Goal: Find specific fact: Find specific fact

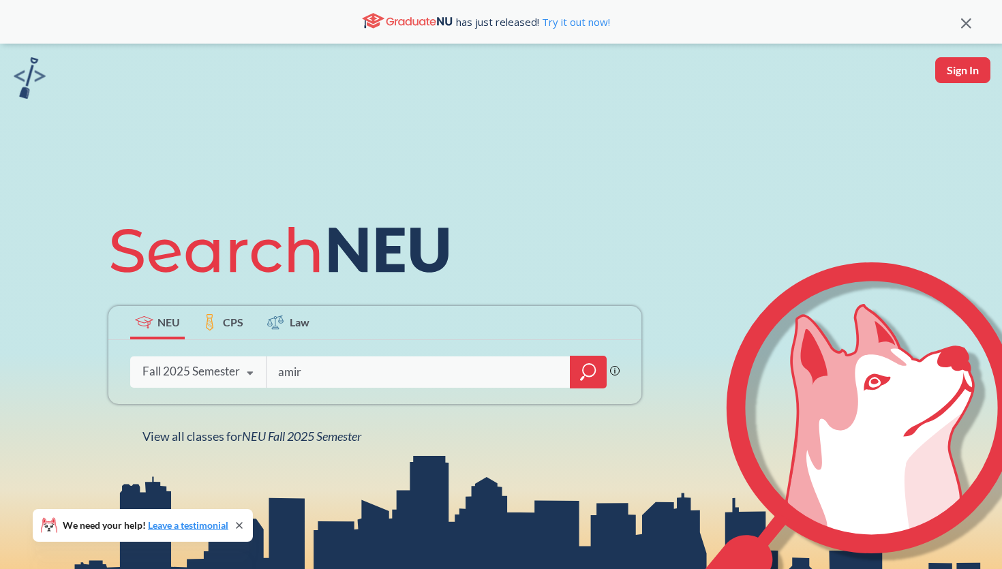
type input "amir"
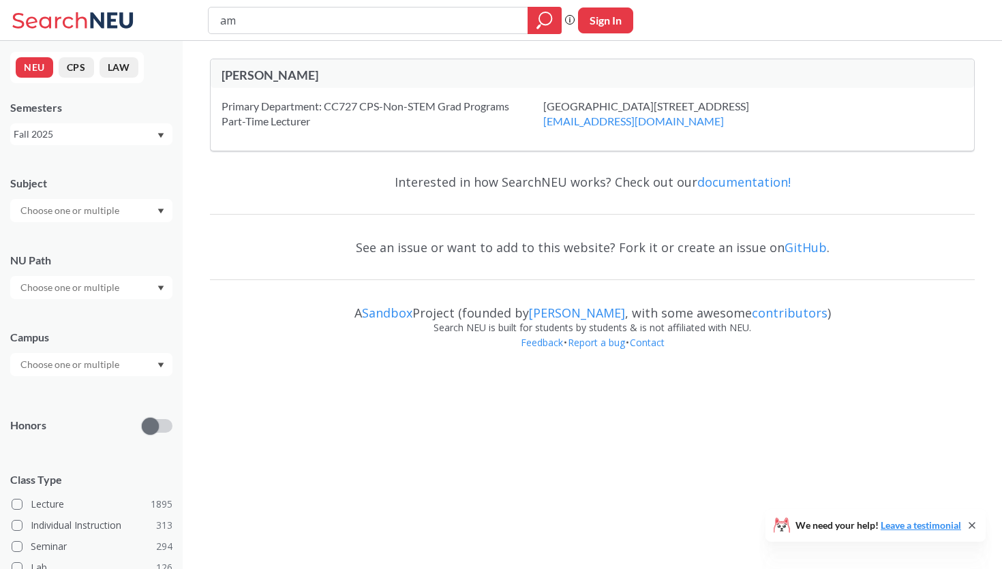
type input "a"
type input "tahmasehbi"
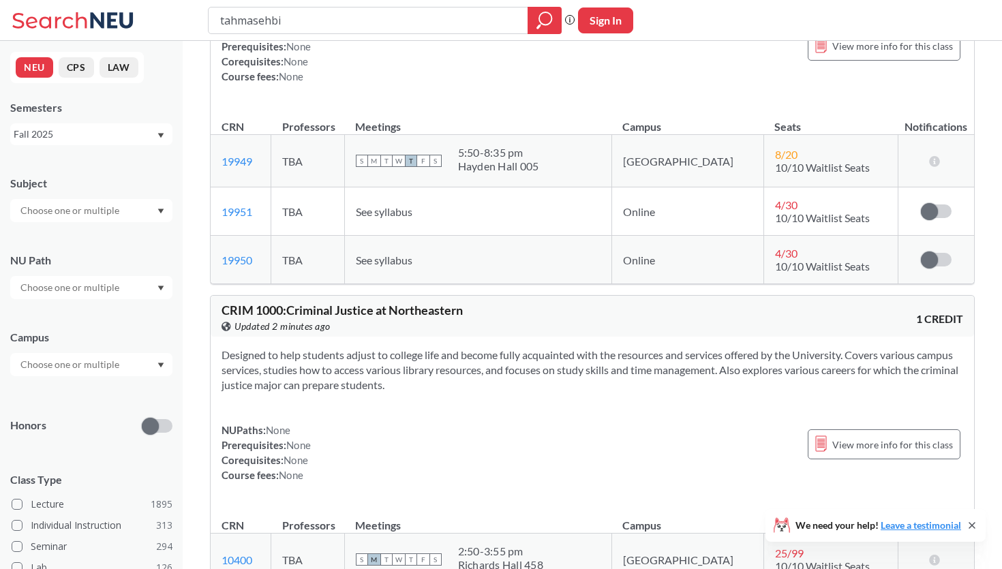
scroll to position [4522, 0]
click at [271, 20] on input "tahmasehbi" at bounding box center [368, 20] width 299 height 23
type input "tahmasebi"
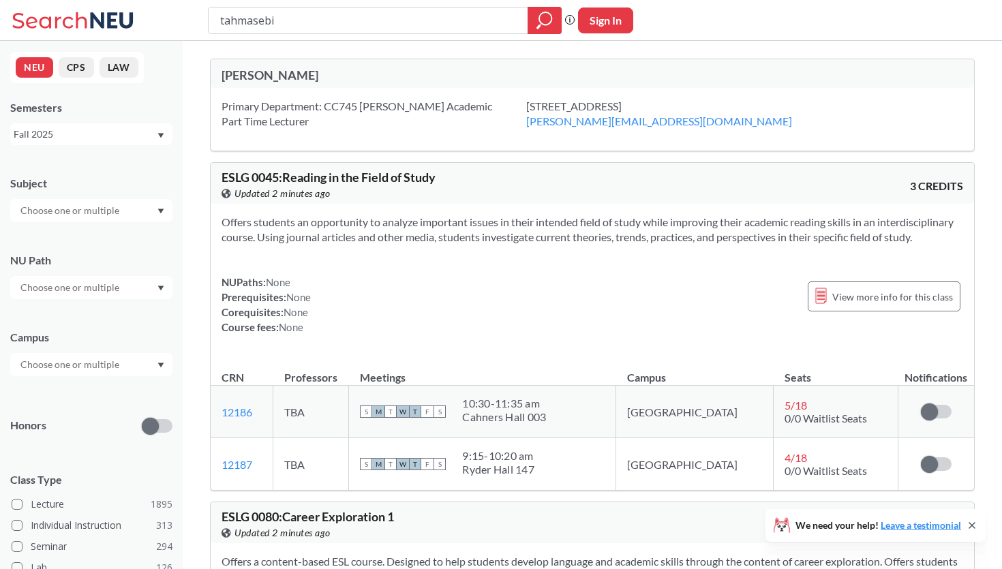
click at [378, 77] on div "[PERSON_NAME]" at bounding box center [406, 74] width 371 height 15
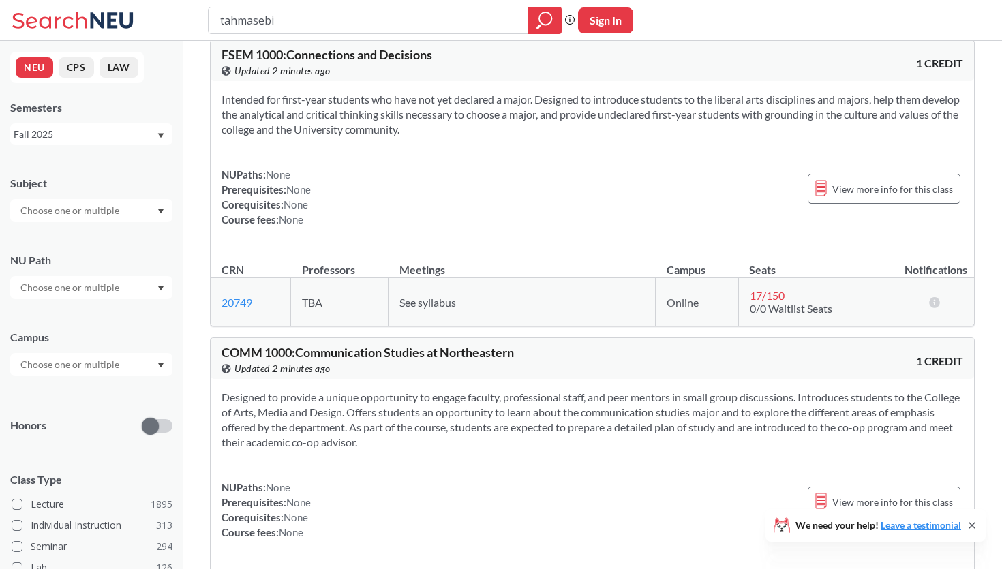
scroll to position [10085, 0]
